Goal: Task Accomplishment & Management: Manage account settings

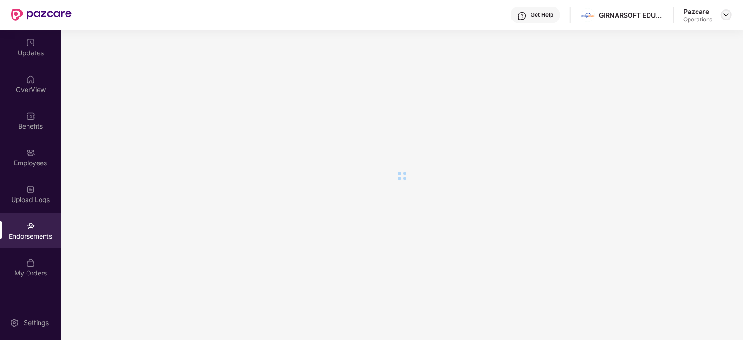
click at [725, 20] on div at bounding box center [726, 14] width 11 height 11
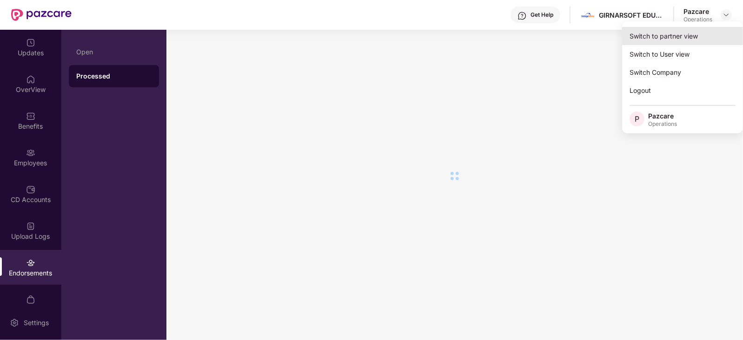
click at [647, 40] on div "Switch to partner view" at bounding box center [682, 36] width 121 height 18
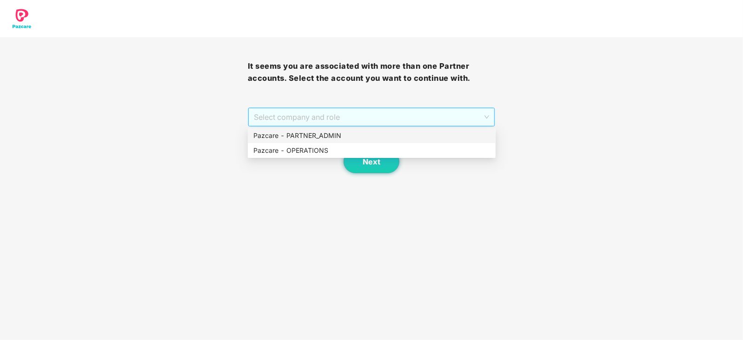
click at [278, 126] on span "Select company and role" at bounding box center [372, 117] width 236 height 18
click at [279, 151] on div "Pazcare - OPERATIONS" at bounding box center [371, 151] width 237 height 10
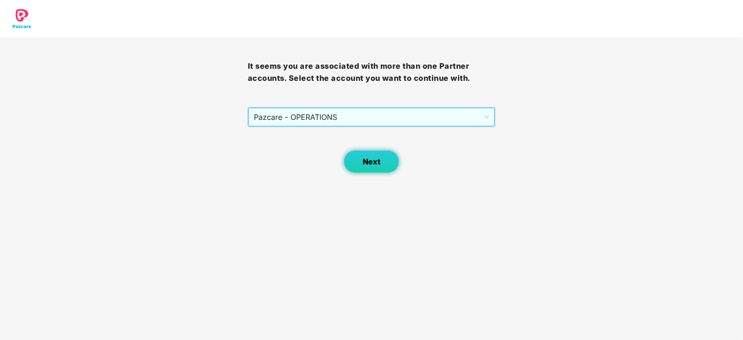
click at [384, 158] on button "Next" at bounding box center [372, 161] width 56 height 23
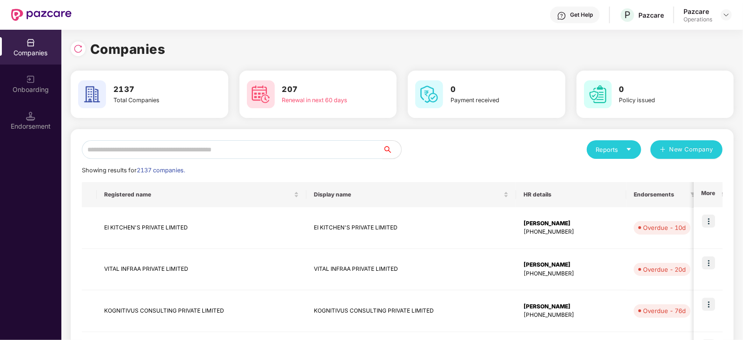
click at [212, 153] on input "text" at bounding box center [232, 149] width 301 height 19
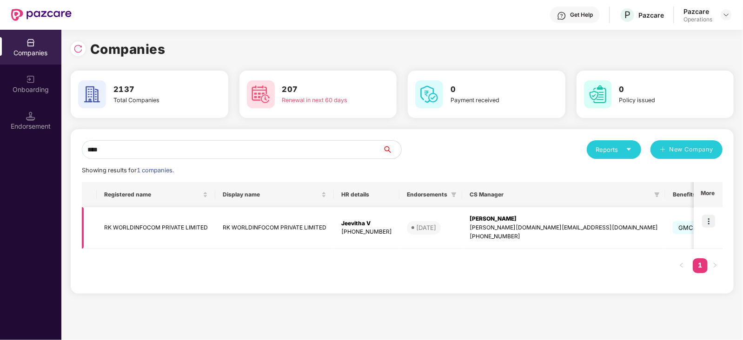
type input "****"
click at [158, 228] on td "RK WORLDINFOCOM PRIVATE LIMITED" at bounding box center [156, 228] width 119 height 42
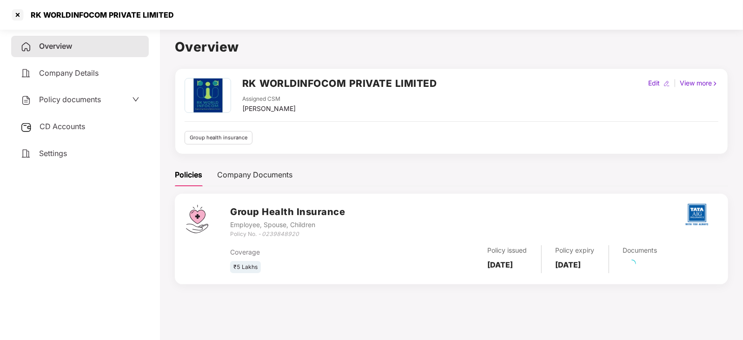
click at [80, 125] on span "CD Accounts" at bounding box center [63, 126] width 46 height 9
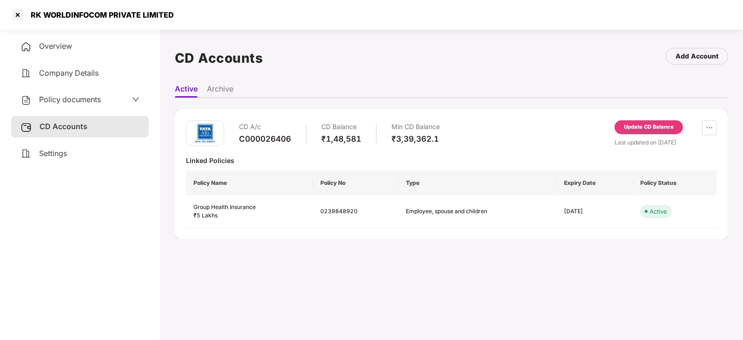
click at [642, 132] on div "Update CD Balance" at bounding box center [649, 127] width 68 height 14
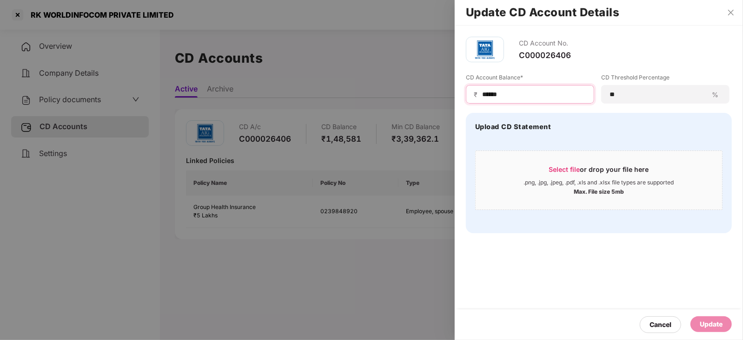
drag, startPoint x: 514, startPoint y: 90, endPoint x: 449, endPoint y: 85, distance: 65.7
click at [449, 85] on div "Update CD Account Details CD Account No. C000026406 CD Account Balance* ₹ *****…" at bounding box center [371, 170] width 743 height 340
paste input
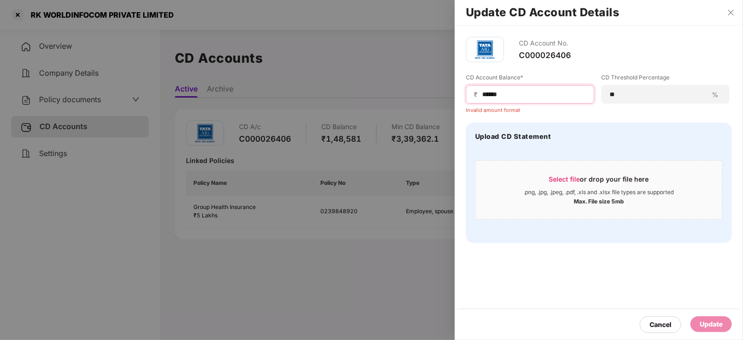
click at [482, 93] on input "*****" at bounding box center [533, 95] width 105 height 10
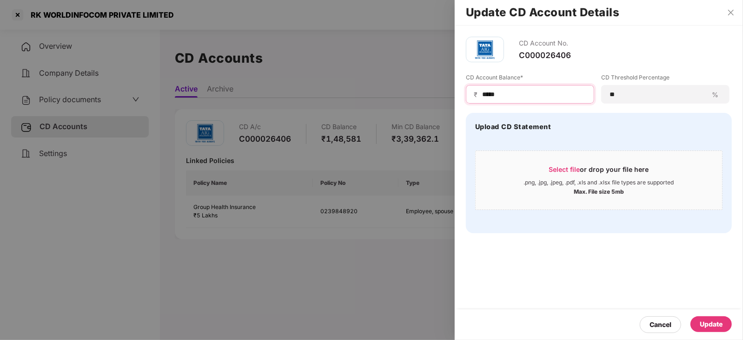
type input "*****"
click at [81, 99] on div at bounding box center [371, 170] width 743 height 340
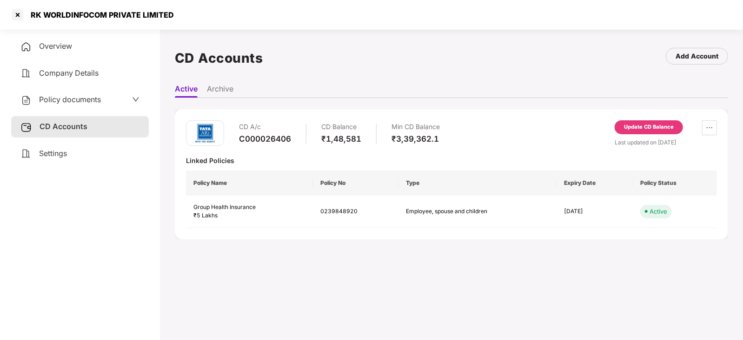
click at [81, 99] on span "Policy documents" at bounding box center [70, 99] width 62 height 9
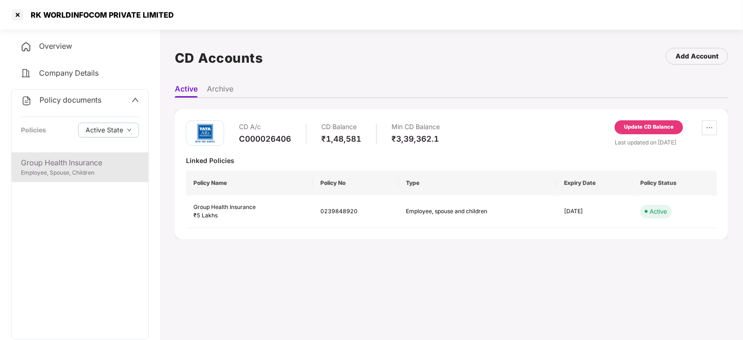
click at [81, 159] on div "Group Health Insurance" at bounding box center [80, 163] width 118 height 12
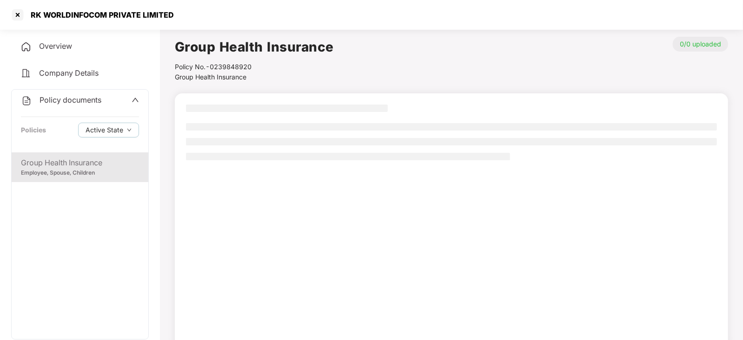
click at [368, 190] on div at bounding box center [451, 221] width 553 height 256
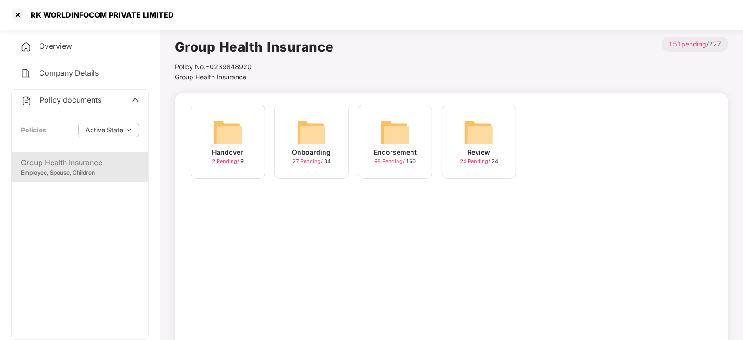
click at [400, 124] on img at bounding box center [395, 133] width 30 height 30
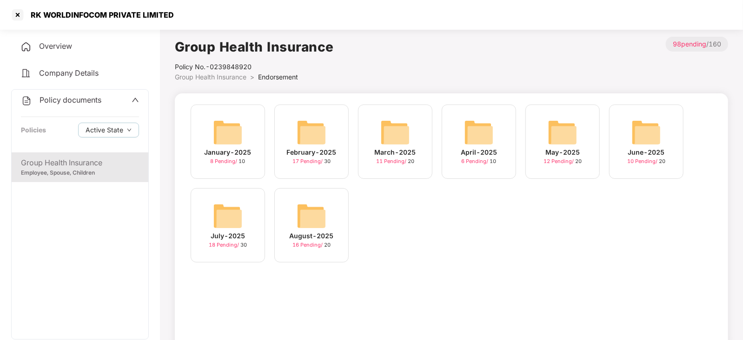
click at [322, 222] on img at bounding box center [312, 216] width 30 height 30
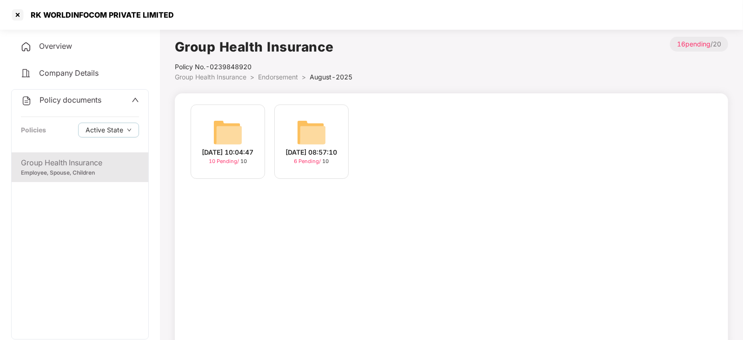
click at [231, 127] on img at bounding box center [228, 133] width 30 height 30
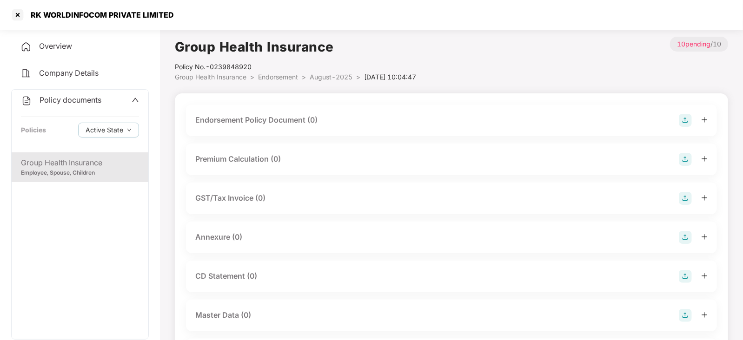
click at [691, 122] on img at bounding box center [685, 120] width 13 height 13
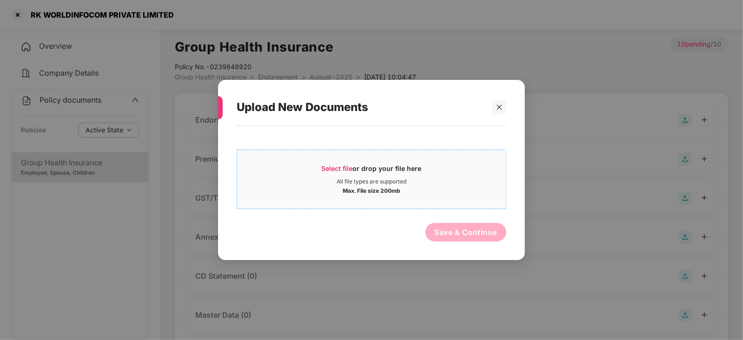
click at [351, 169] on span "Select file" at bounding box center [337, 169] width 31 height 8
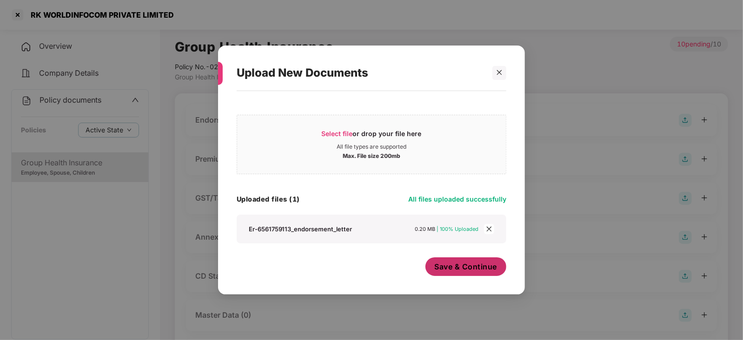
click at [479, 273] on button "Save & Continue" at bounding box center [465, 267] width 81 height 19
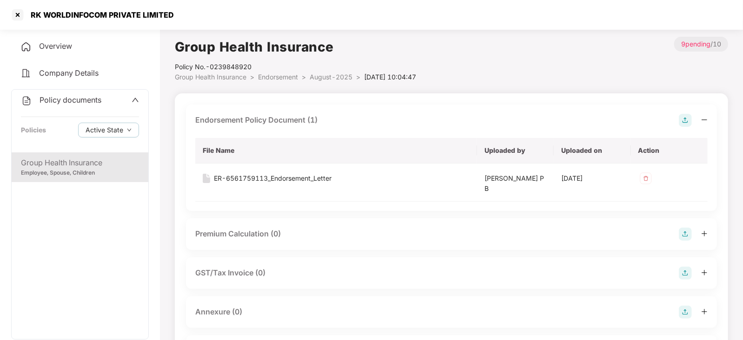
click at [684, 232] on img at bounding box center [685, 234] width 13 height 13
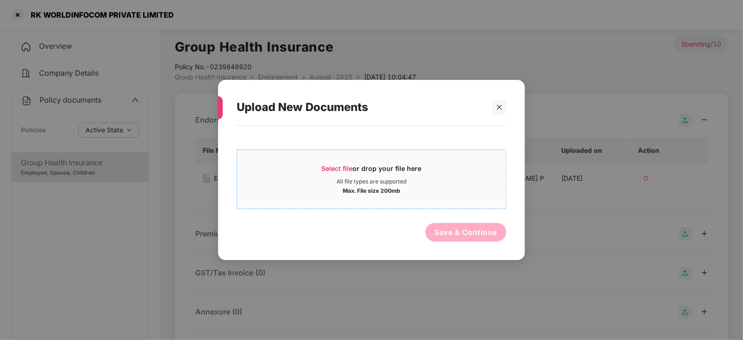
click at [346, 167] on span "Select file" at bounding box center [337, 169] width 31 height 8
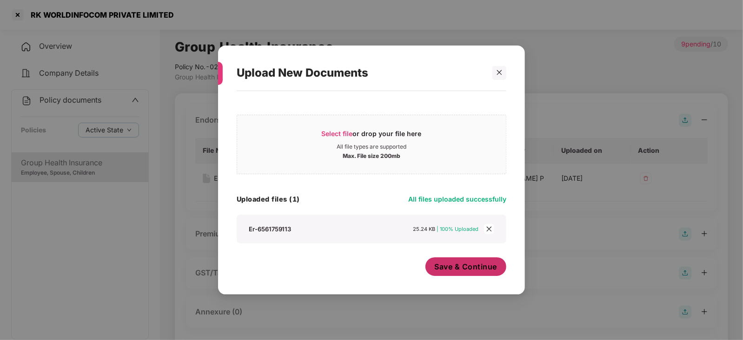
click at [470, 276] on button "Save & Continue" at bounding box center [465, 267] width 81 height 19
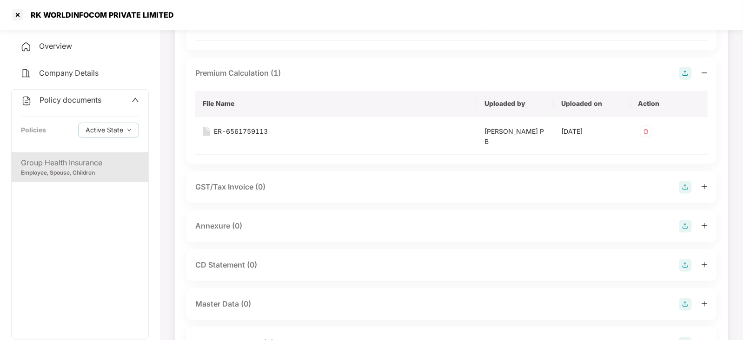
scroll to position [186, 0]
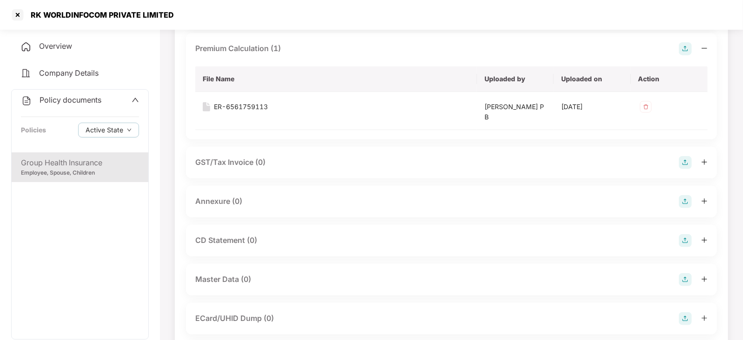
click at [687, 196] on img at bounding box center [685, 201] width 13 height 13
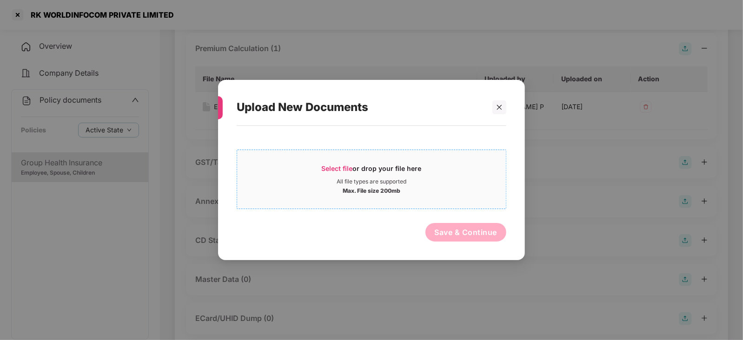
click at [346, 164] on div "Select file or drop your file here" at bounding box center [372, 171] width 100 height 14
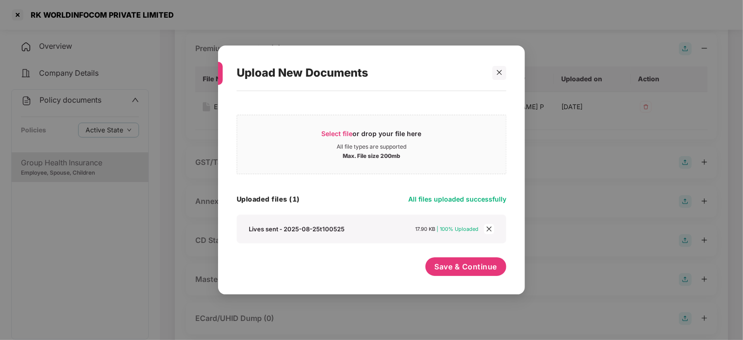
click at [503, 275] on div "Save & Continue" at bounding box center [465, 269] width 81 height 23
click at [479, 267] on span "Save & Continue" at bounding box center [466, 267] width 63 height 10
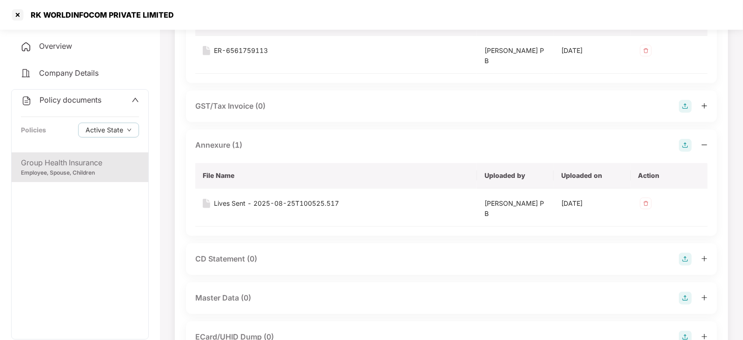
scroll to position [279, 0]
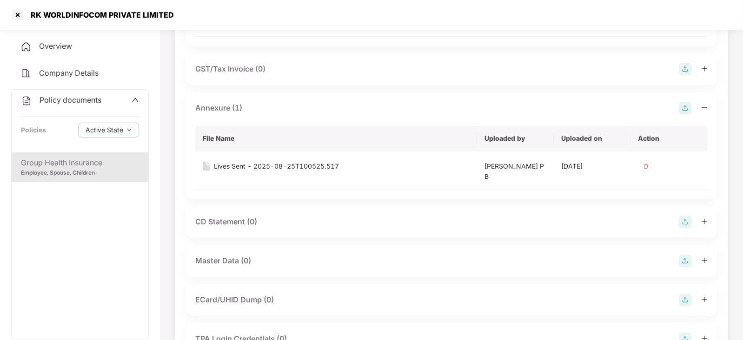
click at [687, 257] on img at bounding box center [685, 261] width 13 height 13
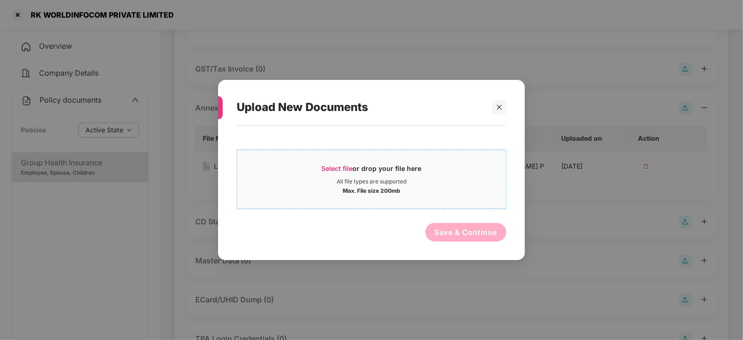
click at [328, 174] on div "Select file or drop your file here" at bounding box center [372, 171] width 100 height 14
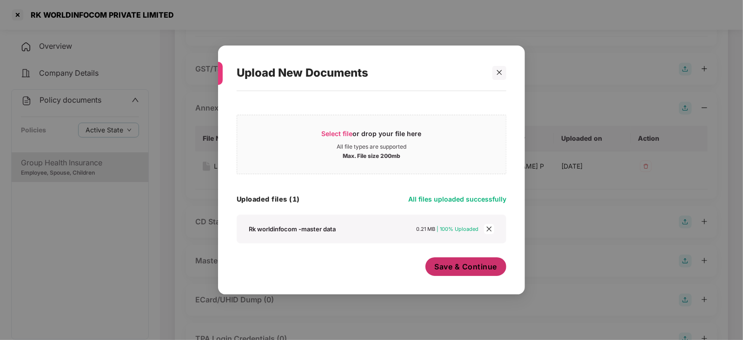
click at [445, 273] on button "Save & Continue" at bounding box center [465, 267] width 81 height 19
